Goal: Use online tool/utility: Utilize a website feature to perform a specific function

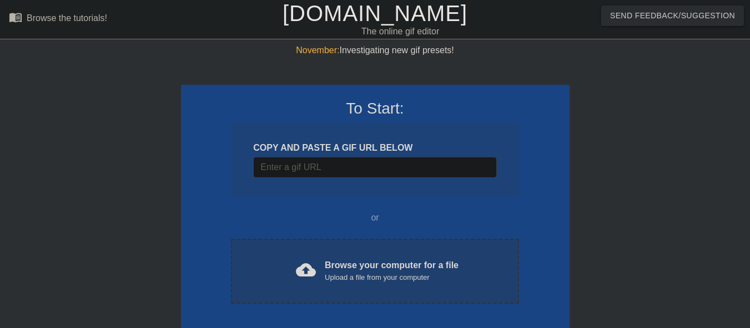
click at [299, 267] on span "cloud_upload" at bounding box center [306, 270] width 20 height 20
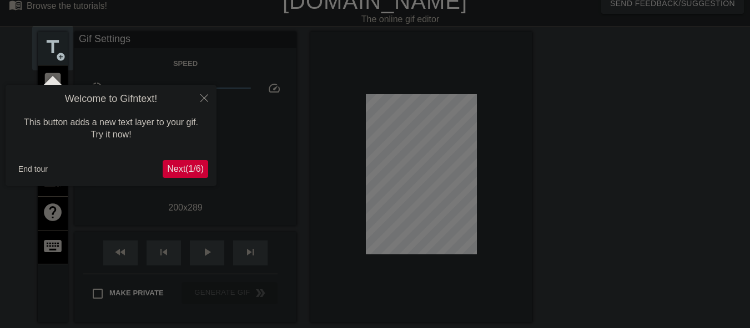
scroll to position [27, 0]
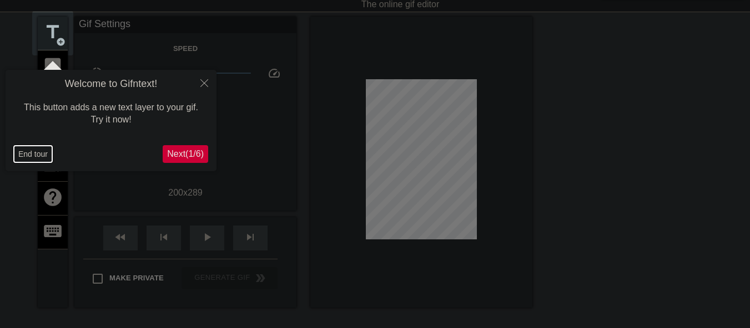
click at [32, 150] on button "End tour" at bounding box center [33, 154] width 38 height 17
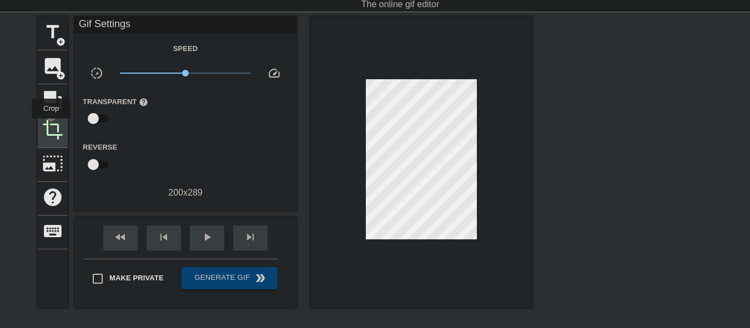
click at [44, 127] on span "crop" at bounding box center [52, 129] width 21 height 21
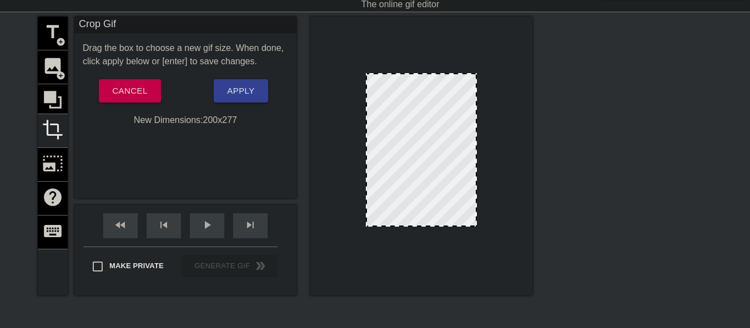
drag, startPoint x: 427, startPoint y: 231, endPoint x: 426, endPoint y: 224, distance: 6.7
click at [244, 102] on button "Apply" at bounding box center [241, 90] width 54 height 23
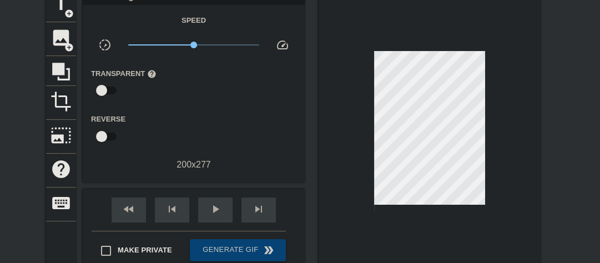
scroll to position [71, 0]
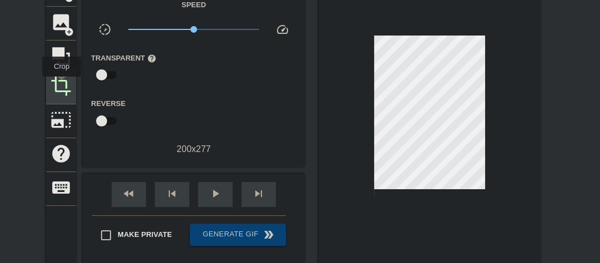
click at [62, 84] on span "crop" at bounding box center [60, 85] width 21 height 21
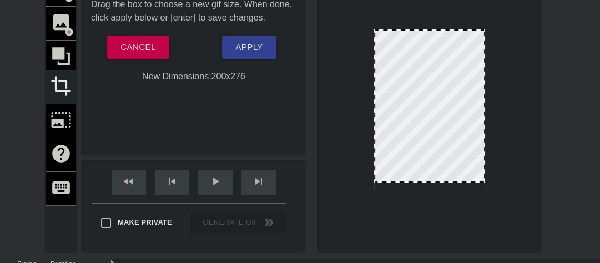
click at [441, 181] on div at bounding box center [429, 182] width 109 height 6
click at [260, 51] on span "Apply" at bounding box center [248, 47] width 27 height 14
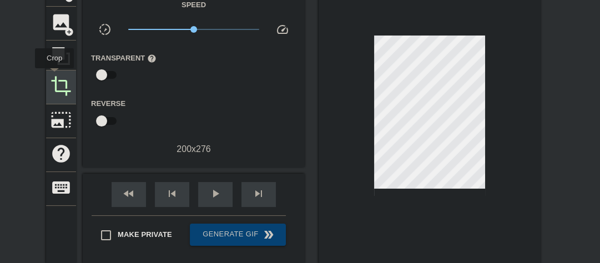
click at [54, 76] on span "crop" at bounding box center [60, 85] width 21 height 21
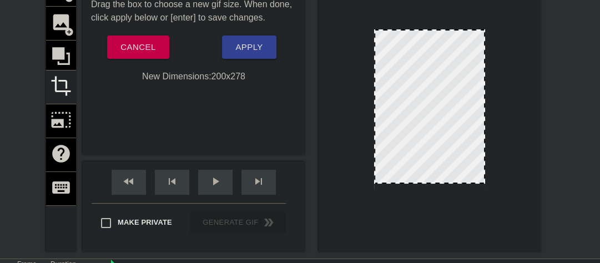
click at [459, 184] on div at bounding box center [429, 183] width 109 height 6
click at [258, 55] on button "Apply" at bounding box center [249, 47] width 54 height 23
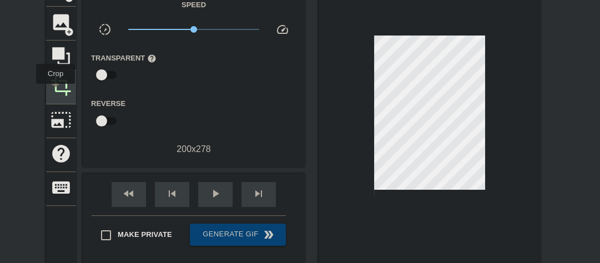
click at [56, 92] on span "crop" at bounding box center [60, 85] width 21 height 21
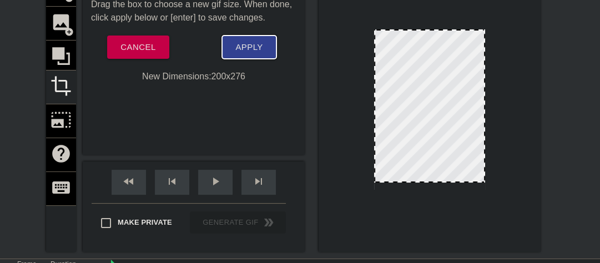
click at [241, 48] on span "Apply" at bounding box center [248, 47] width 27 height 14
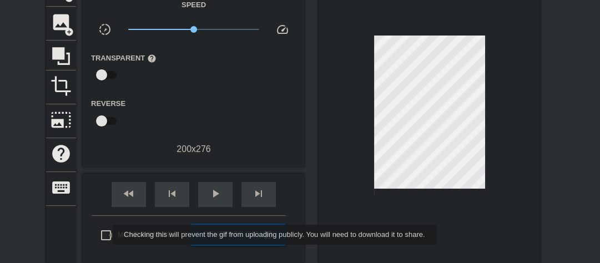
click at [105, 235] on input "Make Private" at bounding box center [105, 235] width 23 height 23
checkbox input "true"
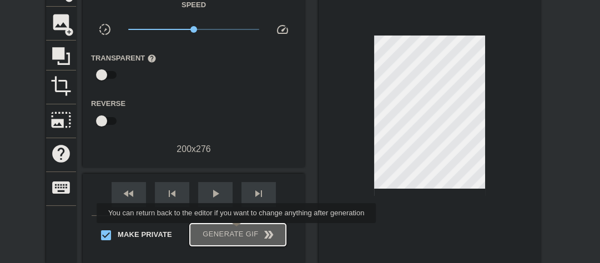
click at [237, 231] on span "Generate Gif double_arrow" at bounding box center [237, 234] width 87 height 13
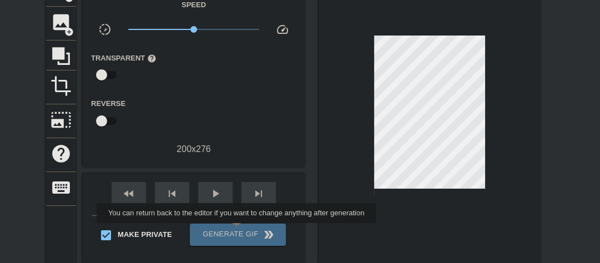
scroll to position [0, 0]
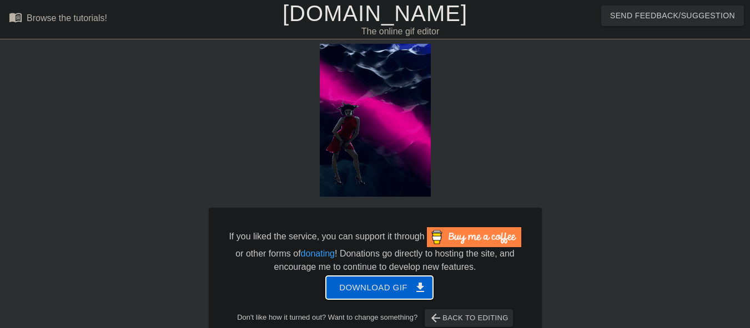
click at [382, 288] on span "Download gif get_app" at bounding box center [379, 288] width 80 height 14
